Goal: Information Seeking & Learning: Find specific fact

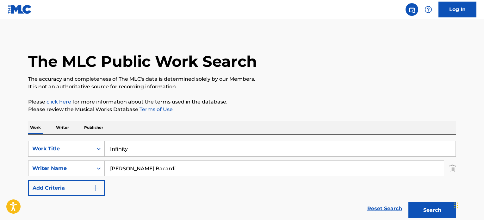
type input "Infinity"
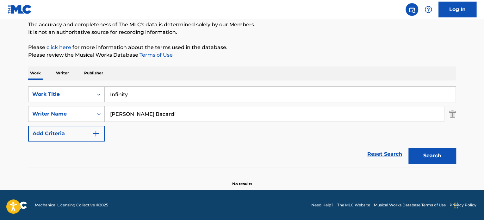
scroll to position [54, 0]
drag, startPoint x: 153, startPoint y: 115, endPoint x: 57, endPoint y: 111, distance: 96.3
click at [48, 110] on div "SearchWithCriteria0e4eedca-85be-44bd-853c-24e3be7815c8 Writer Name [PERSON_NAME…" at bounding box center [242, 114] width 428 height 16
paste input "[PERSON_NAME]"
type input "[PERSON_NAME]"
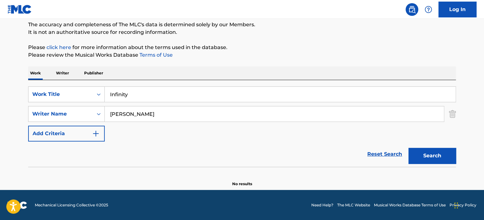
click at [444, 157] on button "Search" at bounding box center [432, 156] width 47 height 16
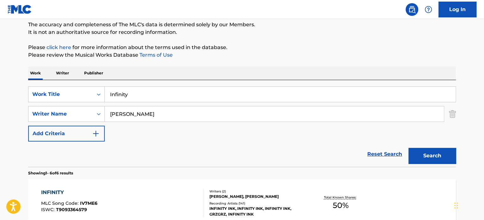
scroll to position [107, 0]
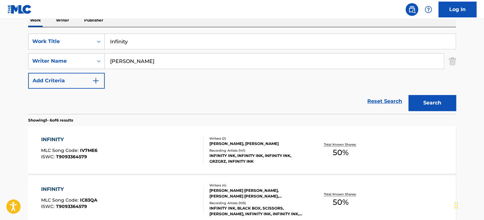
click at [217, 147] on div "Writers ( 2 ) [PERSON_NAME], ALI LOVE Recording Artists ( 141 ) INFINITY INK, I…" at bounding box center [255, 150] width 102 height 28
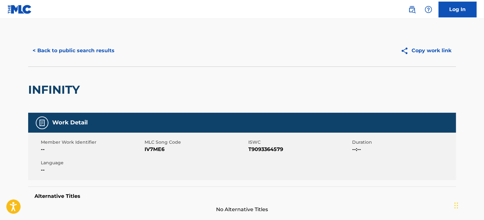
click at [84, 46] on button "< Back to public search results" at bounding box center [73, 51] width 91 height 16
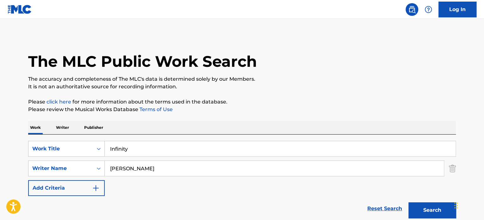
scroll to position [107, 0]
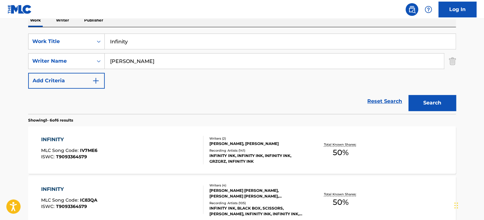
drag, startPoint x: 110, startPoint y: 63, endPoint x: 117, endPoint y: 72, distance: 11.8
click at [76, 66] on div "SearchWithCriteria0e4eedca-85be-44bd-853c-24e3be7815c8 Writer Name [PERSON_NAME]" at bounding box center [242, 61] width 428 height 16
paste input "[PERSON_NAME] [PERSON_NAME]"
type input "[PERSON_NAME] [PERSON_NAME]"
click at [434, 105] on button "Search" at bounding box center [432, 103] width 47 height 16
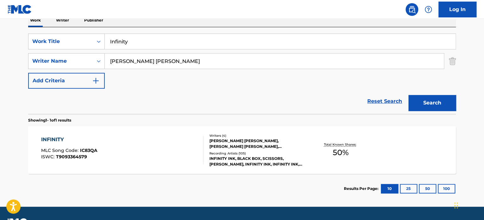
click at [240, 160] on div "INFINITY INK, BLACK BOX, SCISSORS, [PERSON_NAME], INFINITY INK, INFINITY INK, I…" at bounding box center [258, 161] width 96 height 11
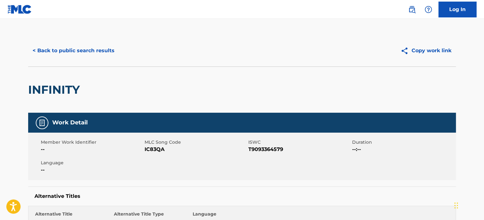
click at [89, 52] on button "< Back to public search results" at bounding box center [73, 51] width 91 height 16
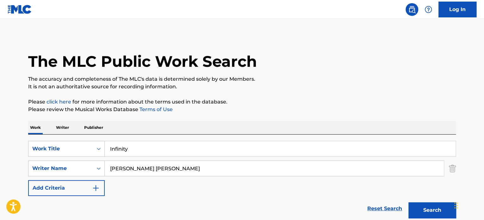
scroll to position [88, 0]
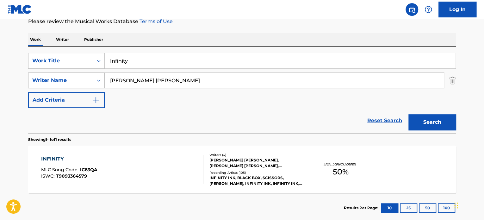
drag, startPoint x: 60, startPoint y: 74, endPoint x: 34, endPoint y: 72, distance: 25.7
click at [43, 74] on div "SearchWithCriteria0e4eedca-85be-44bd-853c-24e3be7815c8 Writer Name [PERSON_NAME…" at bounding box center [242, 80] width 428 height 16
paste input "[PERSON_NAME]"
type input "[PERSON_NAME]"
drag, startPoint x: 144, startPoint y: 59, endPoint x: 40, endPoint y: 57, distance: 104.5
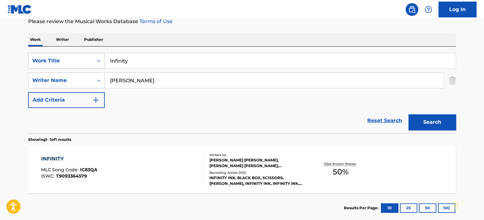
click at [41, 57] on div "SearchWithCriteriaa70d51fa-ac63-4601-9048-c79cb1556053 Work Title Infinity" at bounding box center [242, 61] width 428 height 16
paste input "MOONLIGHT [MEDICAL_DATA]"
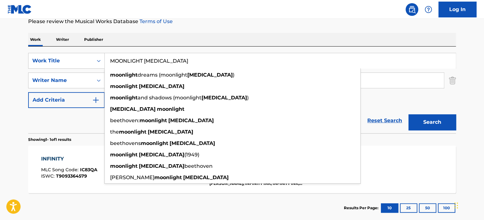
type input "MOONLIGHT [MEDICAL_DATA]"
click at [437, 120] on button "Search" at bounding box center [432, 122] width 47 height 16
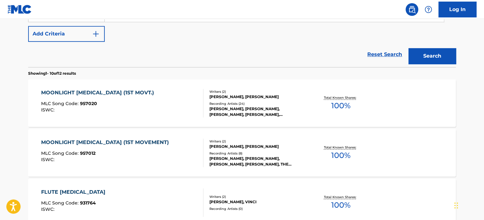
scroll to position [141, 0]
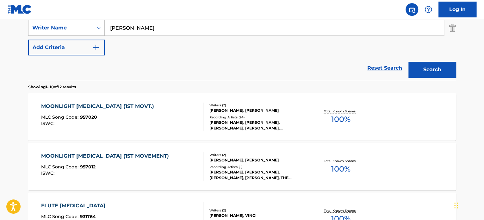
click at [263, 121] on div "[PERSON_NAME], [PERSON_NAME], [PERSON_NAME], [PERSON_NAME], [PERSON_NAME]" at bounding box center [258, 125] width 96 height 11
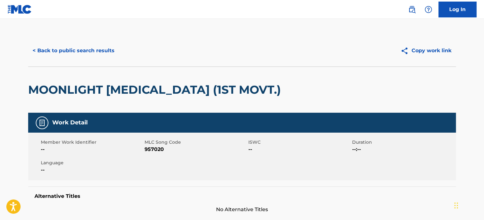
drag, startPoint x: 104, startPoint y: 60, endPoint x: 103, endPoint y: 51, distance: 9.1
click at [104, 60] on div "< Back to public search results Copy work link" at bounding box center [242, 51] width 428 height 32
click at [103, 49] on button "< Back to public search results" at bounding box center [73, 51] width 91 height 16
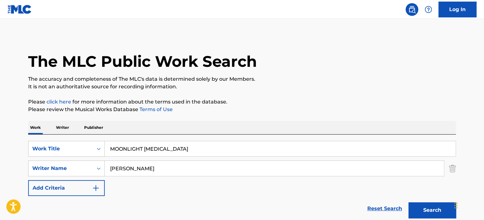
scroll to position [141, 0]
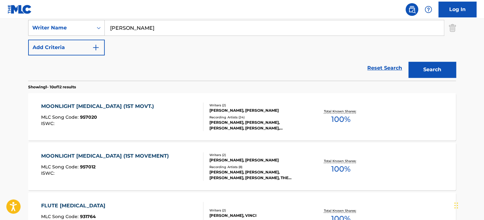
drag, startPoint x: 173, startPoint y: 28, endPoint x: 45, endPoint y: 17, distance: 127.6
click at [76, 20] on div "SearchWithCriteria0e4eedca-85be-44bd-853c-24e3be7815c8 Writer Name [PERSON_NAME]" at bounding box center [242, 28] width 428 height 16
paste input "[PERSON_NAME] [PERSON_NAME]"
type input "[PERSON_NAME] [PERSON_NAME]"
click at [142, 81] on section "Showing 1 - 10 of 12 results" at bounding box center [242, 85] width 428 height 9
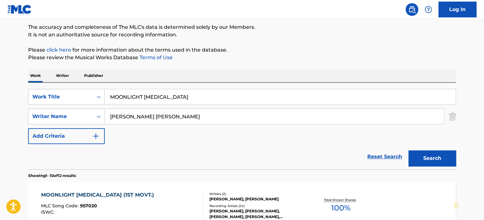
scroll to position [35, 0]
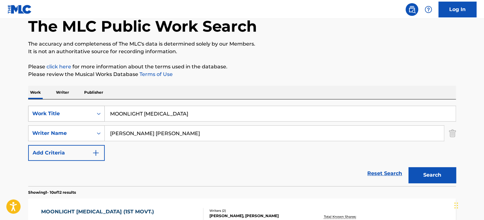
drag, startPoint x: 186, startPoint y: 112, endPoint x: 37, endPoint y: 106, distance: 148.9
click at [47, 107] on div "SearchWithCriteriaa70d51fa-ac63-4601-9048-c79cb1556053 Work Title MOONLIGHT [ME…" at bounding box center [242, 114] width 428 height 16
paste input "oonlight [MEDICAL_DATA]"
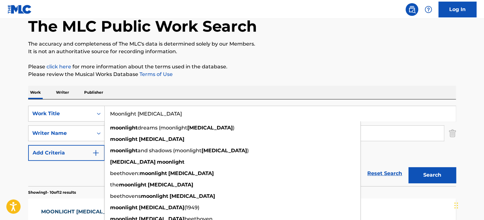
drag, startPoint x: 424, startPoint y: 173, endPoint x: 229, endPoint y: 148, distance: 196.6
click at [424, 173] on button "Search" at bounding box center [432, 175] width 47 height 16
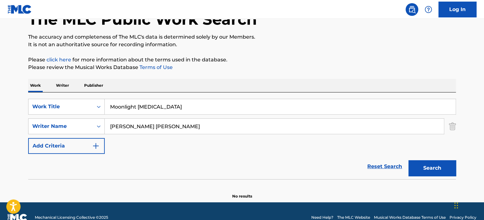
scroll to position [54, 0]
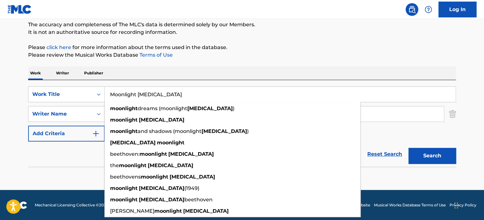
drag, startPoint x: 182, startPoint y: 93, endPoint x: 48, endPoint y: 79, distance: 134.3
click at [54, 79] on div "Work Writer Publisher SearchWithCriteriaa70d51fa-ac63-4601-9048-c79cb1556053 Wo…" at bounding box center [242, 126] width 428 height 120
paste input "HOTEL LOBBY"
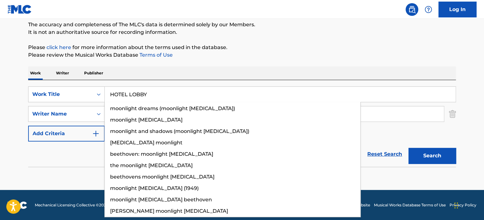
type input "HOTEL LOBBY"
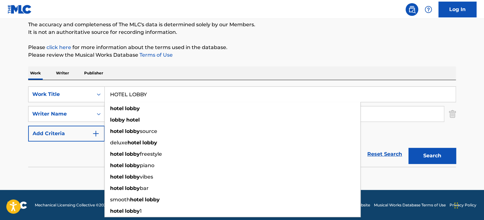
click at [60, 157] on div "Reset Search Search" at bounding box center [242, 153] width 428 height 25
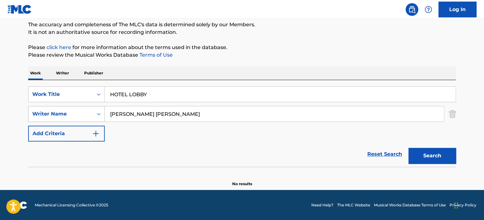
drag, startPoint x: 175, startPoint y: 110, endPoint x: 65, endPoint y: 110, distance: 110.1
click at [65, 110] on div "SearchWithCriteria0e4eedca-85be-44bd-853c-24e3be7815c8 Writer Name [PERSON_NAME…" at bounding box center [242, 114] width 428 height 16
paste input "[PERSON_NAME]"
type input "[PERSON_NAME]"
click at [434, 152] on button "Search" at bounding box center [432, 156] width 47 height 16
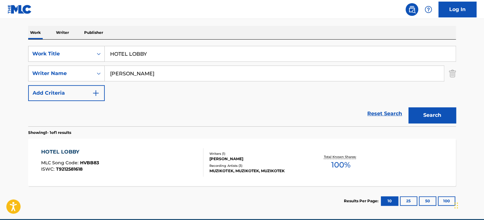
scroll to position [124, 0]
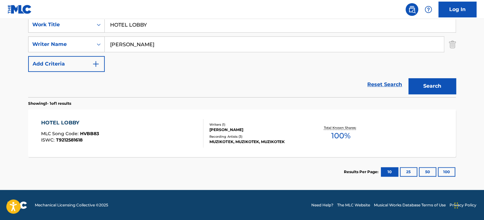
click at [227, 134] on div "Recording Artists ( 3 )" at bounding box center [258, 136] width 96 height 5
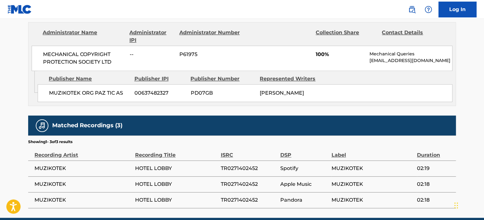
scroll to position [401, 0]
